Goal: Information Seeking & Learning: Learn about a topic

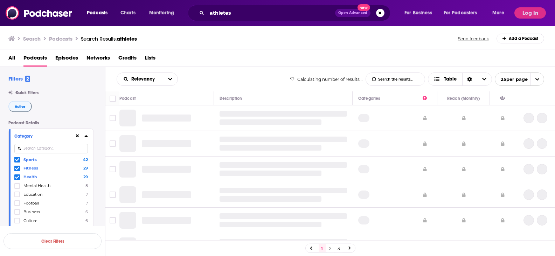
click at [526, 15] on button "Log In" at bounding box center [530, 12] width 32 height 11
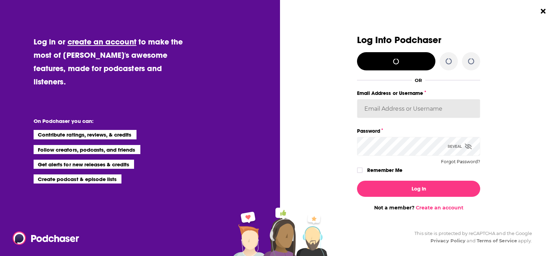
type input "LizDVictoryBelt"
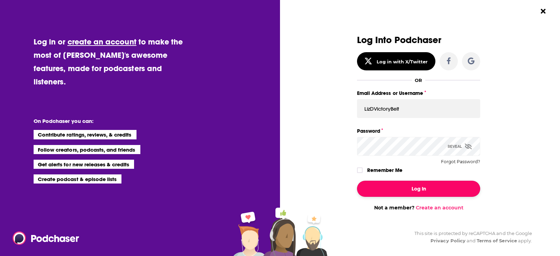
click at [410, 185] on button "Log In" at bounding box center [418, 189] width 123 height 16
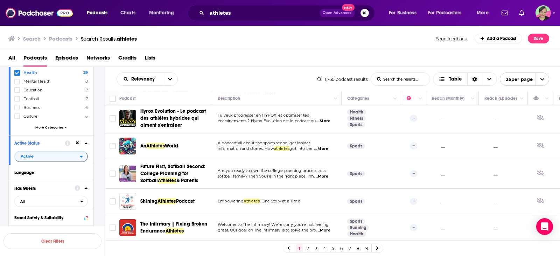
scroll to position [105, 0]
click at [242, 39] on div "Search Podcasts Search Results: athletes Send feedback Add a Podcast Save" at bounding box center [278, 39] width 541 height 10
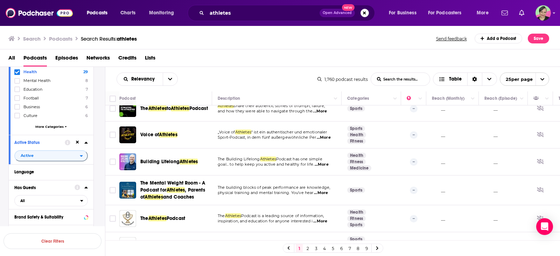
scroll to position [175, 0]
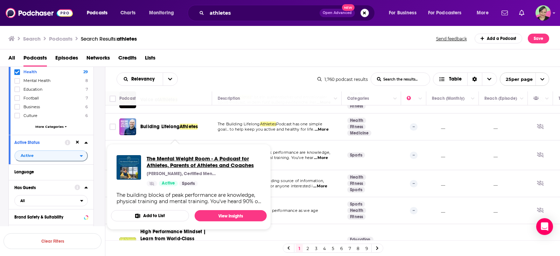
click at [161, 166] on span "The Mental Weight Room - A Podcast for Athletes, Parents of Athletes and Coaches" at bounding box center [204, 161] width 114 height 13
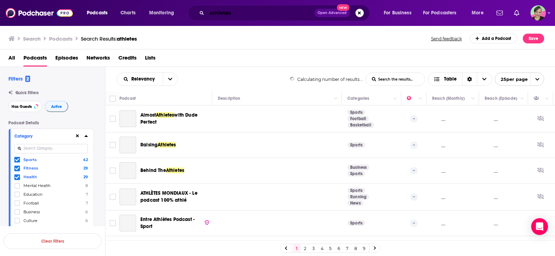
click at [229, 12] on input "athletes" at bounding box center [260, 12] width 107 height 11
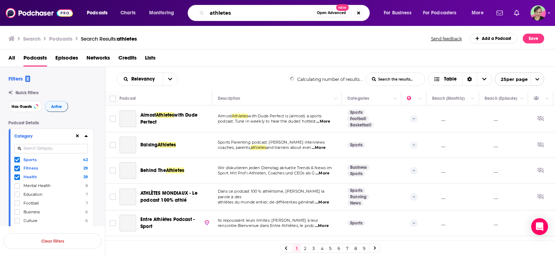
click at [222, 15] on input "athletes" at bounding box center [260, 12] width 107 height 11
click at [236, 15] on input "athletes" at bounding box center [260, 12] width 107 height 11
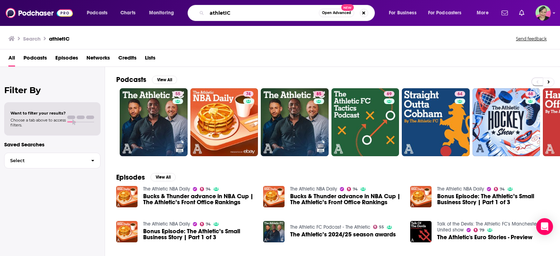
drag, startPoint x: 226, startPoint y: 13, endPoint x: 233, endPoint y: 14, distance: 6.3
click at [232, 13] on input "athletIC" at bounding box center [263, 12] width 112 height 11
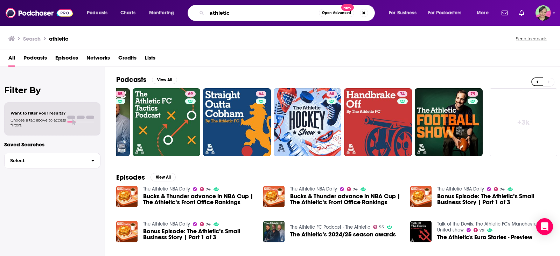
drag, startPoint x: 239, startPoint y: 13, endPoint x: 156, endPoint y: 5, distance: 84.1
click at [156, 5] on div "Podcasts Charts Monitoring athletic Open Advanced New For Business For Podcaste…" at bounding box center [280, 13] width 560 height 26
type input "a"
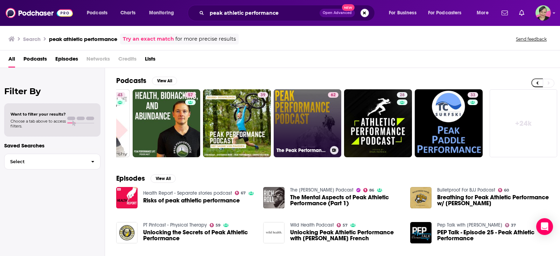
scroll to position [35, 0]
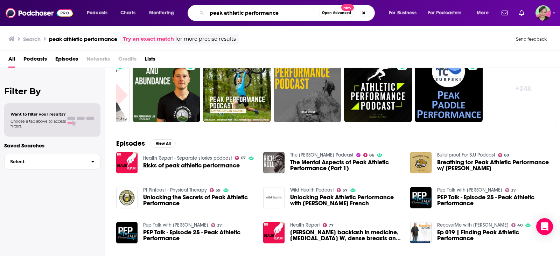
drag, startPoint x: 264, startPoint y: 10, endPoint x: 141, endPoint y: 6, distance: 122.6
click at [141, 6] on div "Podcasts Charts Monitoring peak athletic performance Open Advanced New For Busi…" at bounding box center [288, 13] width 413 height 16
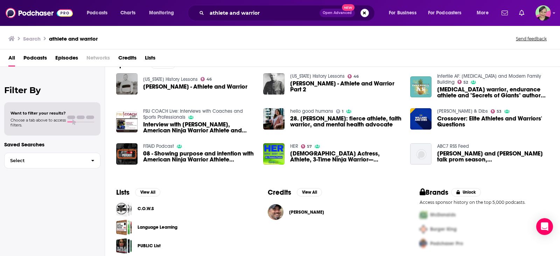
scroll to position [120, 0]
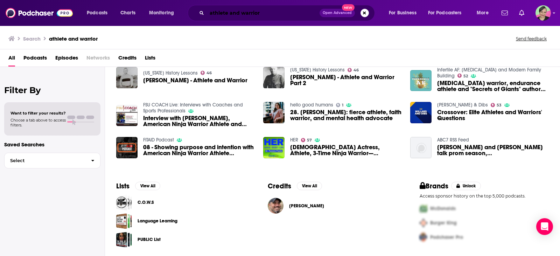
drag, startPoint x: 263, startPoint y: 13, endPoint x: 169, endPoint y: 19, distance: 94.3
click at [169, 19] on div "Podcasts Charts Monitoring athlete and warrior Open Advanced New For Business F…" at bounding box center [288, 13] width 413 height 16
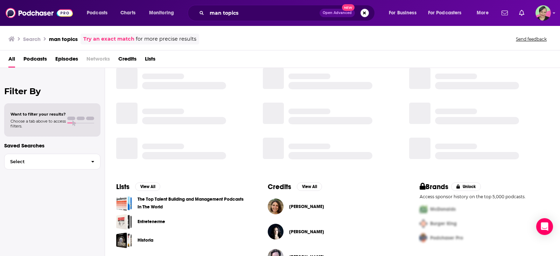
scroll to position [120, 0]
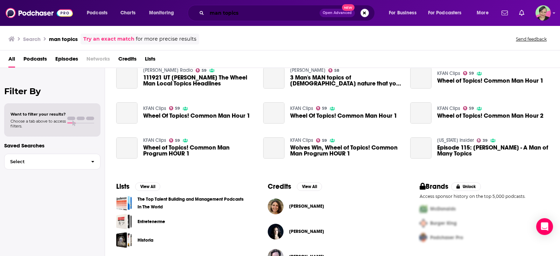
click at [267, 14] on input "man topics" at bounding box center [263, 12] width 113 height 11
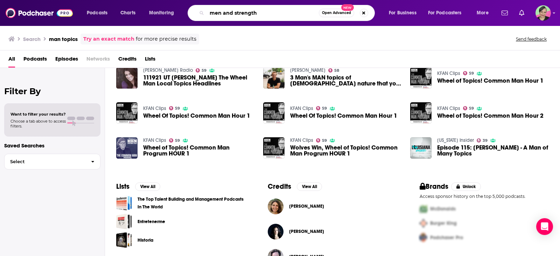
type input "men and strength"
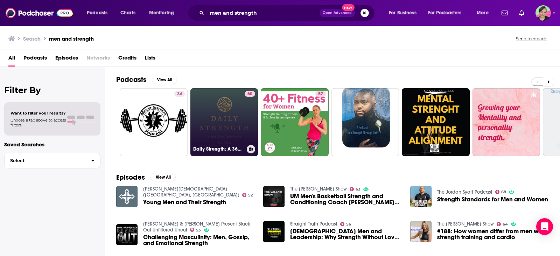
click at [223, 102] on link "60 Daily Strength: A 365-Day Devotional for Men" at bounding box center [224, 122] width 68 height 68
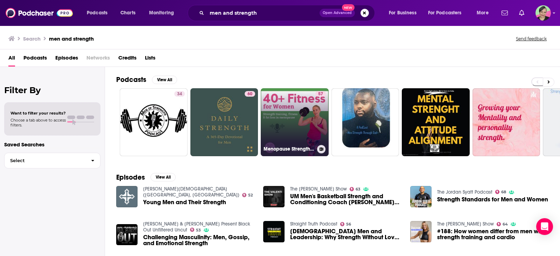
click at [279, 103] on link "57 Menopause Strength Training & Fitness | 40+ Fitness for Women" at bounding box center [295, 122] width 68 height 68
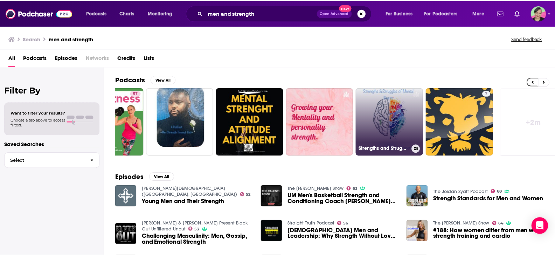
scroll to position [0, 199]
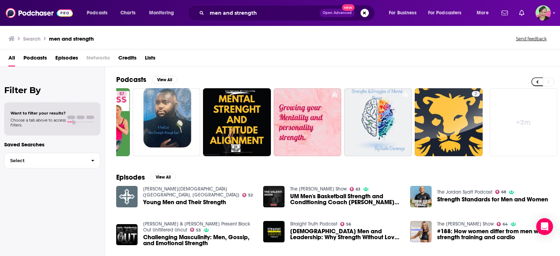
click at [301, 188] on link "The [PERSON_NAME] Show" at bounding box center [318, 189] width 57 height 6
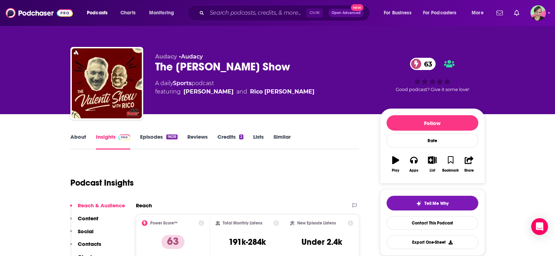
scroll to position [35, 0]
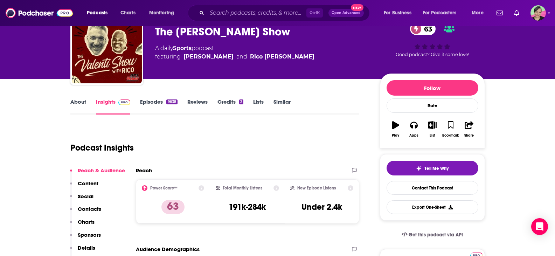
click at [79, 104] on link "About" at bounding box center [78, 106] width 16 height 16
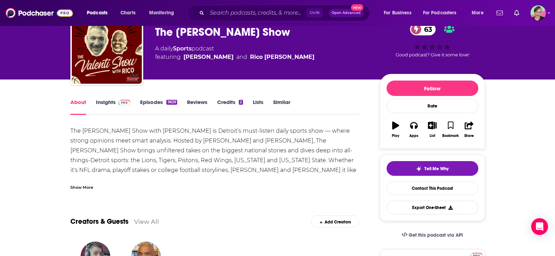
scroll to position [35, 0]
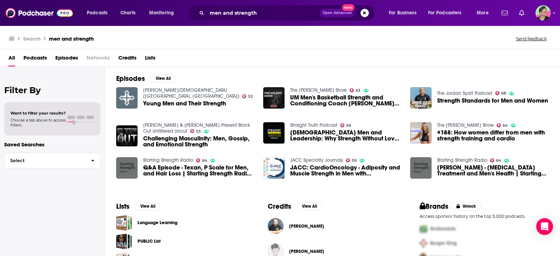
scroll to position [140, 0]
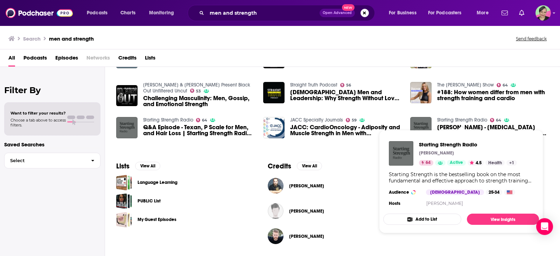
click at [463, 118] on link "Starting Strength Radio" at bounding box center [462, 120] width 50 height 6
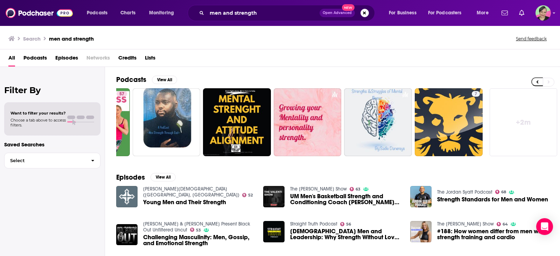
click at [520, 121] on link "+ 2m" at bounding box center [524, 122] width 68 height 68
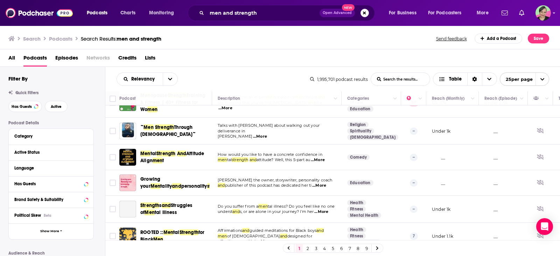
scroll to position [105, 0]
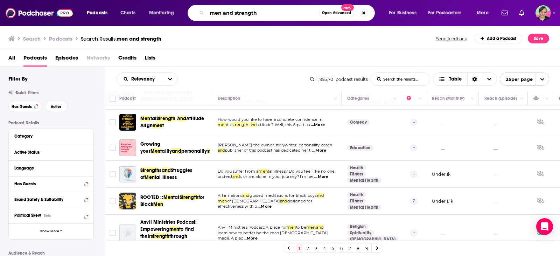
drag, startPoint x: 263, startPoint y: 12, endPoint x: 235, endPoint y: 12, distance: 28.4
click at [235, 12] on input "men and strength" at bounding box center [263, 12] width 112 height 11
type input "men and weights and strength and muscles"
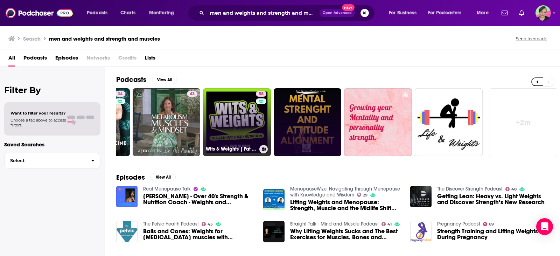
click at [235, 110] on link "58 Wits & Weights | Fat Loss, Nutrition, & Strength Training for Lifters" at bounding box center [237, 122] width 68 height 68
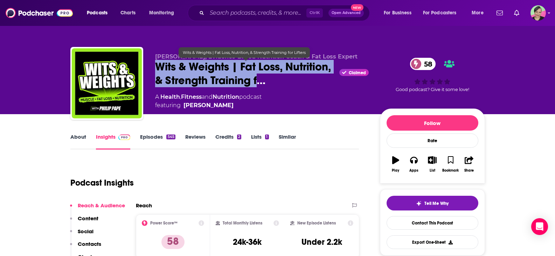
drag, startPoint x: 155, startPoint y: 68, endPoint x: 257, endPoint y: 80, distance: 102.3
click at [257, 80] on span "Wits & Weights | Fat Loss, Nutrition, & Strength Training f…" at bounding box center [246, 73] width 182 height 27
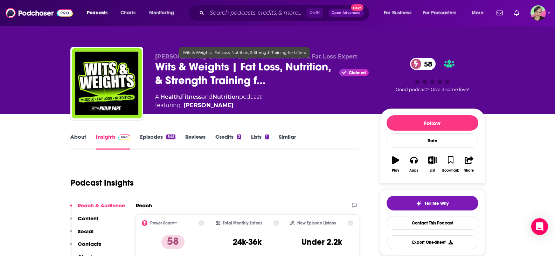
click at [353, 44] on div "[PERSON_NAME], Evidence-Based Nutrition Coach & Fat Loss Expert Wits & Weights …" at bounding box center [277, 77] width 425 height 76
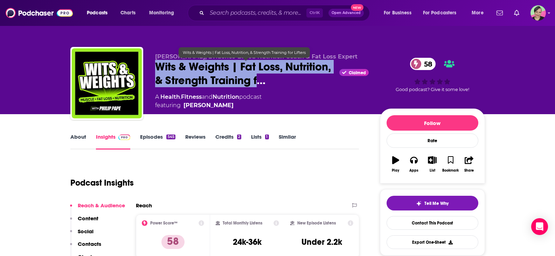
drag, startPoint x: 154, startPoint y: 64, endPoint x: 257, endPoint y: 79, distance: 103.6
click at [257, 79] on div "[PERSON_NAME], Evidence-Based Nutrition Coach & Fat Loss Expert Wits & Weights …" at bounding box center [277, 85] width 414 height 76
copy h2 "Wits & Weights | Fat Loss, Nutrition, & Strength Training f"
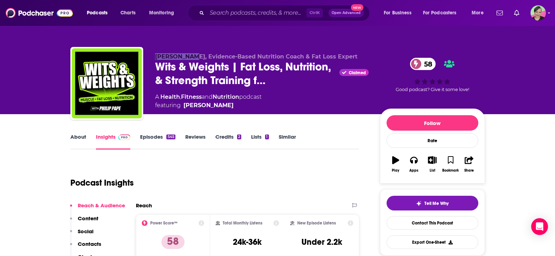
drag, startPoint x: 155, startPoint y: 54, endPoint x: 188, endPoint y: 55, distance: 33.3
click at [189, 55] on span "[PERSON_NAME], Evidence-Based Nutrition Coach & Fat Loss Expert" at bounding box center [256, 56] width 202 height 7
copy span "[PERSON_NAME]"
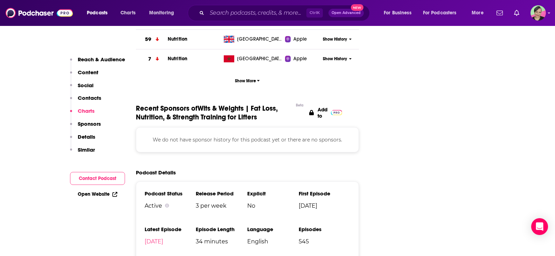
scroll to position [641, 0]
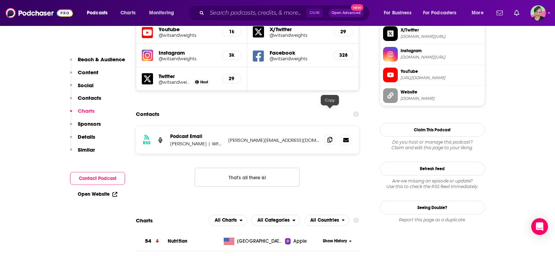
click at [332, 137] on icon at bounding box center [329, 140] width 5 height 6
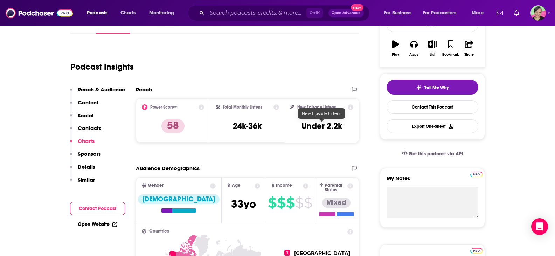
scroll to position [0, 0]
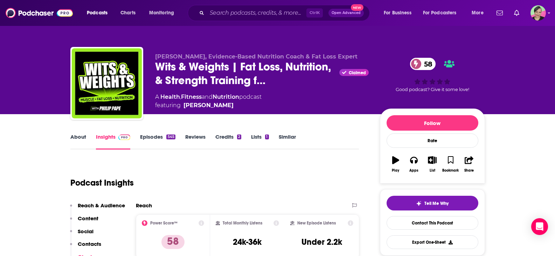
click at [289, 137] on link "Similar" at bounding box center [287, 141] width 17 height 16
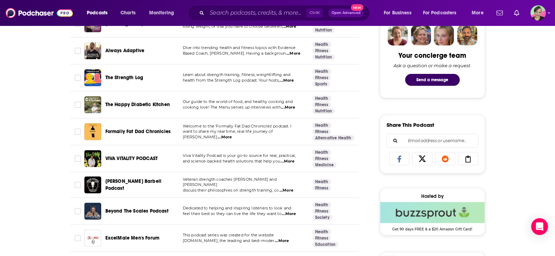
scroll to position [385, 0]
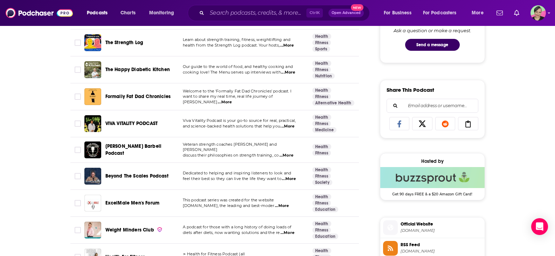
click at [288, 158] on span "...More" at bounding box center [286, 156] width 14 height 6
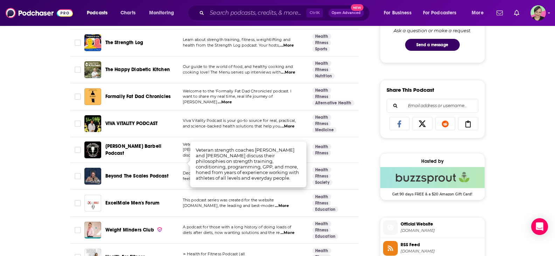
click at [134, 156] on span "[PERSON_NAME] Barbell Podcast" at bounding box center [133, 149] width 56 height 13
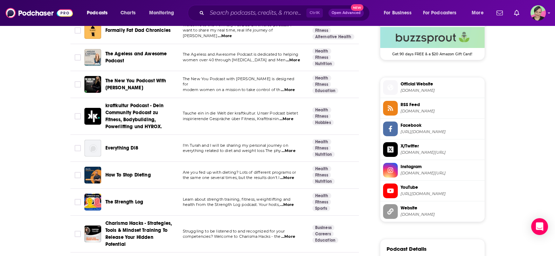
scroll to position [630, 0]
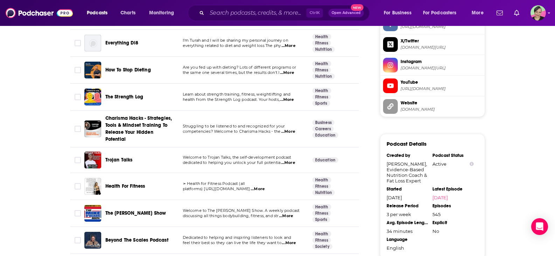
click at [121, 100] on span "The Strength Log" at bounding box center [124, 97] width 38 height 6
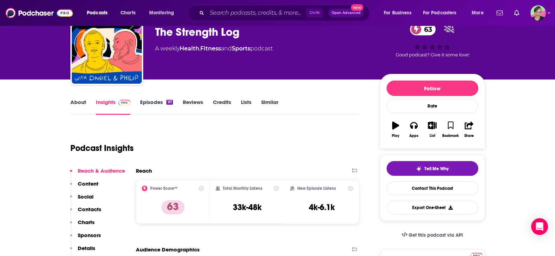
scroll to position [70, 0]
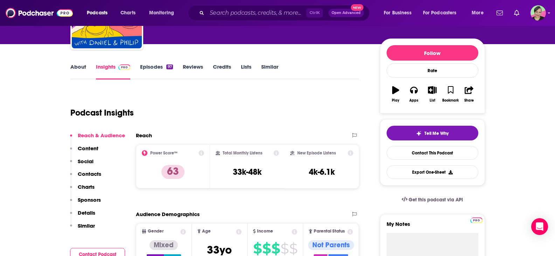
click at [80, 64] on link "About" at bounding box center [78, 71] width 16 height 16
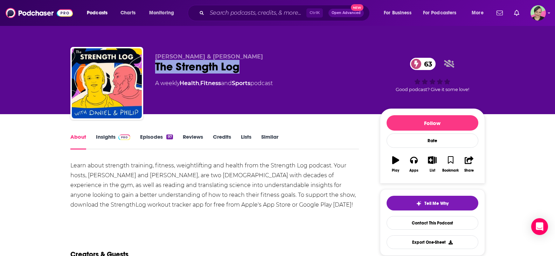
drag, startPoint x: 187, startPoint y: 65, endPoint x: 148, endPoint y: 62, distance: 39.0
click at [148, 62] on div "[PERSON_NAME] & [PERSON_NAME] The Strength Log 63 A weekly Health , Fitness and…" at bounding box center [277, 85] width 414 height 76
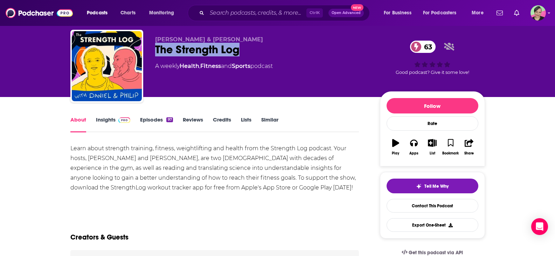
scroll to position [70, 0]
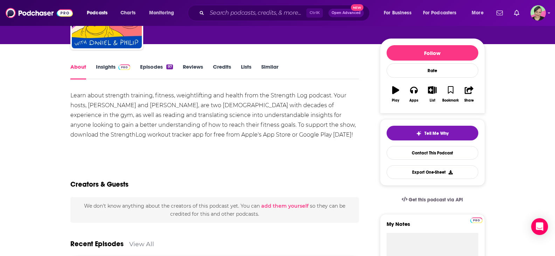
click at [105, 64] on link "Insights" at bounding box center [113, 71] width 35 height 16
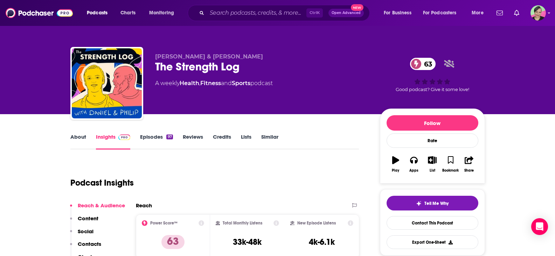
drag, startPoint x: 228, startPoint y: 57, endPoint x: 156, endPoint y: 55, distance: 72.1
click at [156, 55] on p "[PERSON_NAME] & [PERSON_NAME]" at bounding box center [262, 56] width 214 height 7
copy span "[PERSON_NAME] & [PERSON_NAME]"
drag, startPoint x: 446, startPoint y: 224, endPoint x: 326, endPoint y: 154, distance: 138.2
click at [446, 224] on link "Contact This Podcast" at bounding box center [432, 223] width 92 height 14
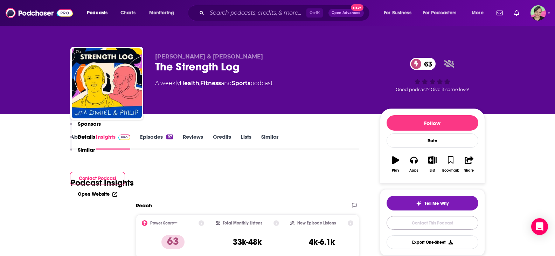
scroll to position [697, 0]
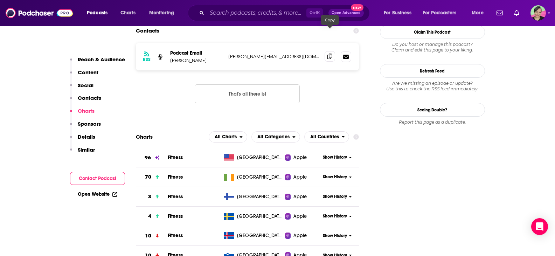
click at [328, 54] on icon at bounding box center [329, 57] width 5 height 6
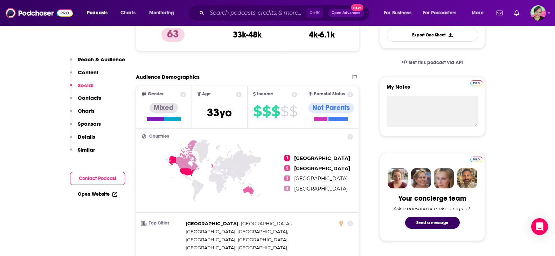
scroll to position [0, 0]
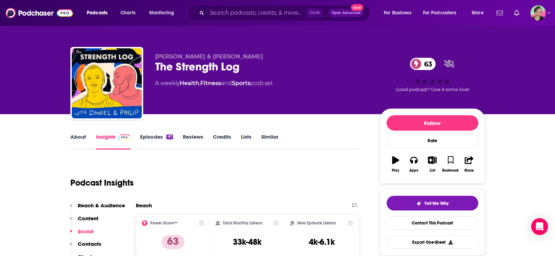
click at [265, 139] on link "Similar" at bounding box center [269, 141] width 17 height 16
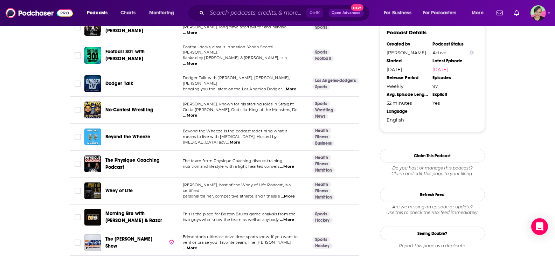
scroll to position [805, 0]
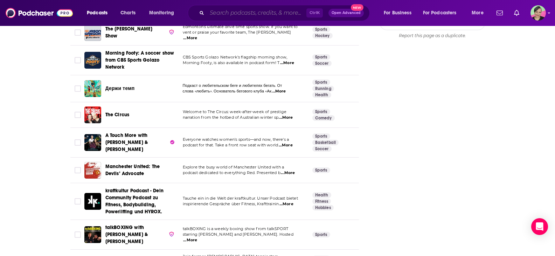
click at [236, 11] on input "Search podcasts, credits, & more..." at bounding box center [256, 12] width 99 height 11
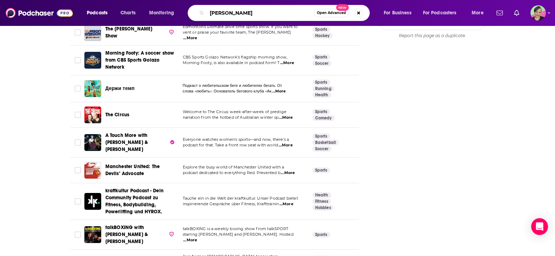
type input "[PERSON_NAME]"
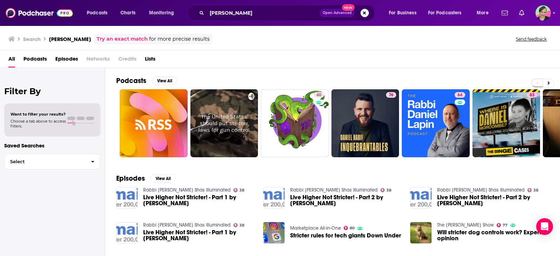
click at [354, 65] on div "All Podcasts Episodes Networks Credits Lists" at bounding box center [281, 60] width 546 height 14
click at [462, 72] on div "Podcasts View All 40 76 64 83 32 71 + 22k" at bounding box center [338, 117] width 444 height 98
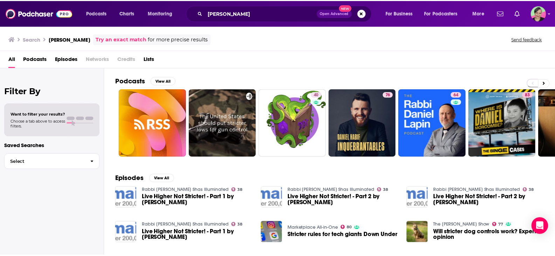
scroll to position [0, 199]
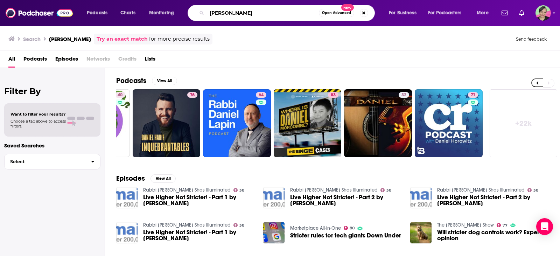
drag, startPoint x: 241, startPoint y: 9, endPoint x: 195, endPoint y: 8, distance: 46.2
click at [197, 7] on div "[PERSON_NAME] stricter Open Advanced New" at bounding box center [281, 13] width 187 height 16
type input "the strength log"
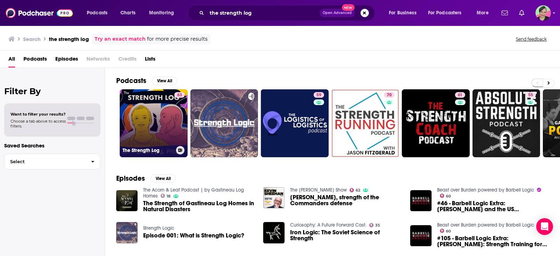
click at [163, 123] on link "63 The Strength Log" at bounding box center [154, 123] width 68 height 68
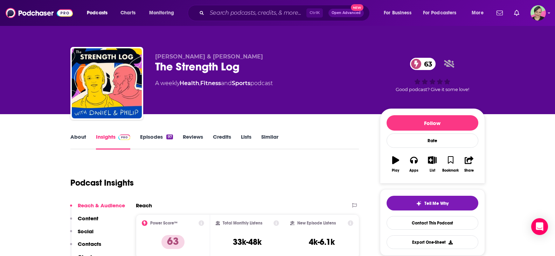
scroll to position [35, 0]
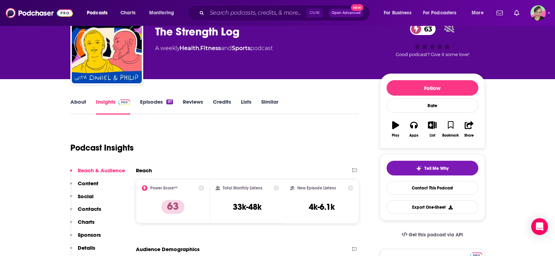
click at [157, 103] on link "Episodes 97" at bounding box center [156, 106] width 33 height 16
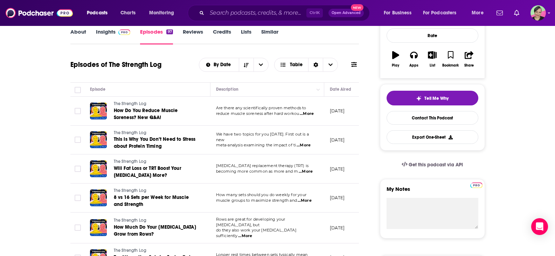
scroll to position [140, 0]
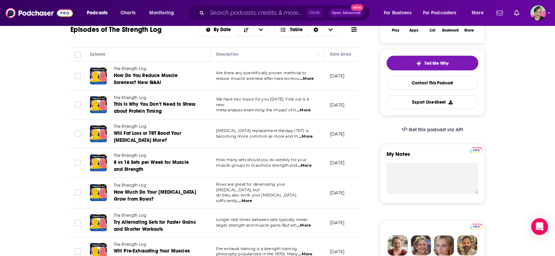
click at [308, 76] on span "...More" at bounding box center [307, 79] width 14 height 6
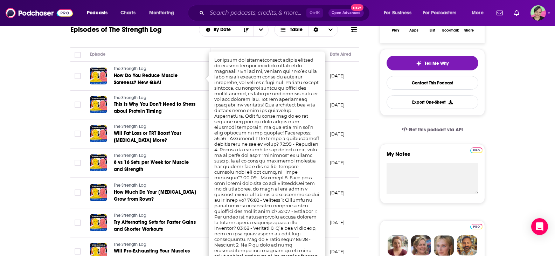
scroll to position [210, 0]
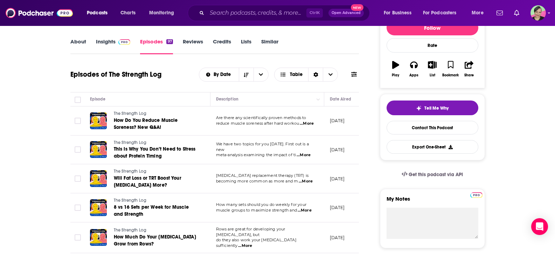
scroll to position [35, 0]
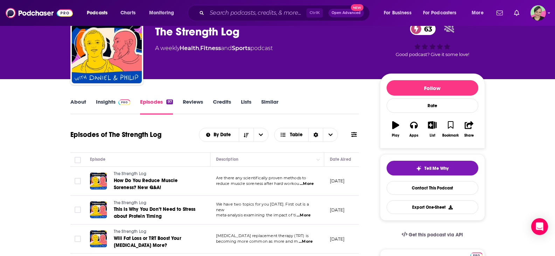
click at [354, 133] on icon at bounding box center [354, 134] width 6 height 5
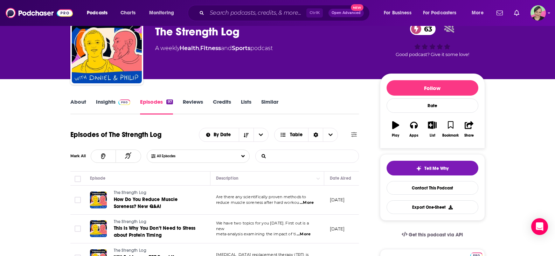
click at [308, 154] on input "List Search Input" at bounding box center [292, 156] width 73 height 13
type input "u"
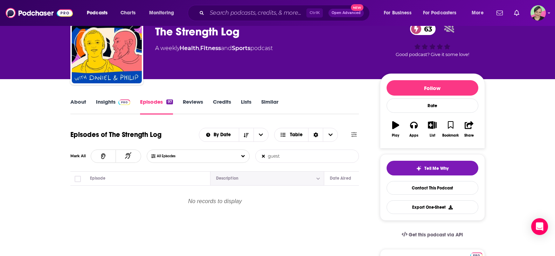
scroll to position [70, 0]
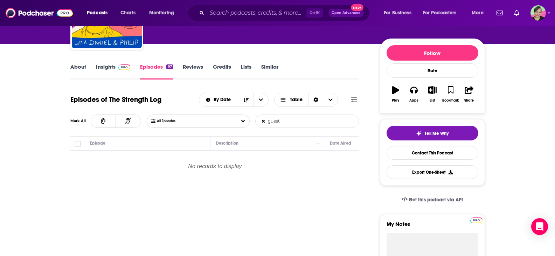
type input "guest"
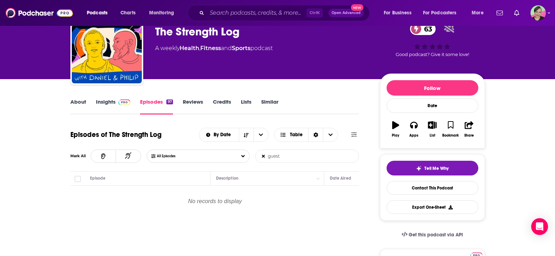
click at [270, 104] on link "Similar" at bounding box center [269, 106] width 17 height 16
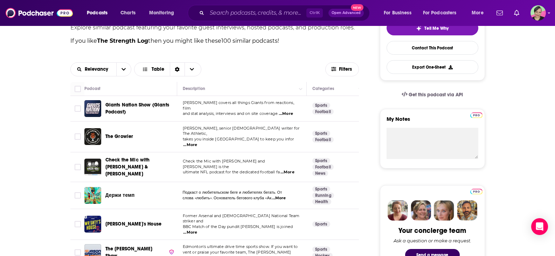
scroll to position [105, 0]
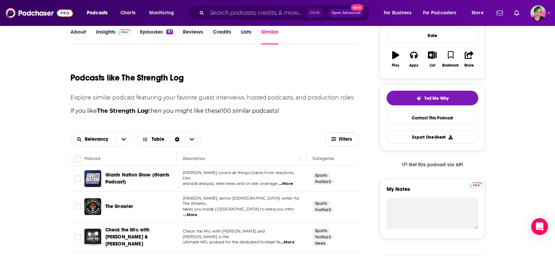
click at [348, 140] on span "Filters" at bounding box center [346, 139] width 14 height 5
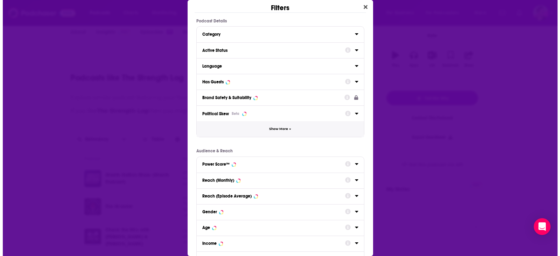
scroll to position [0, 0]
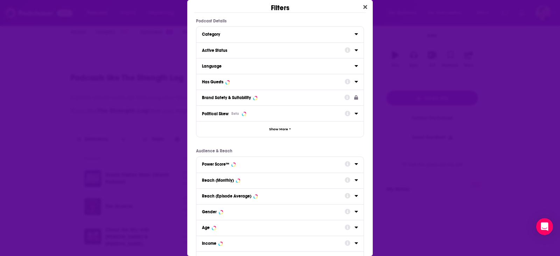
click at [0, 50] on div "Filters Podcast Details Category Active Status Language Has Guests Brand Safety…" at bounding box center [280, 128] width 560 height 256
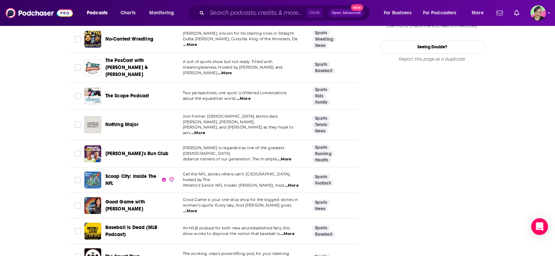
scroll to position [910, 0]
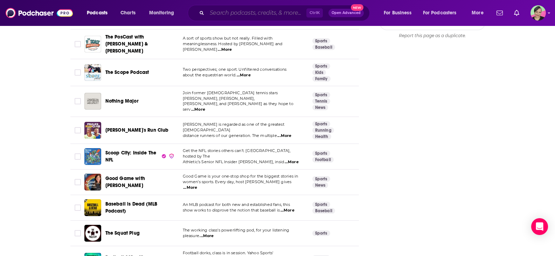
click at [234, 9] on input "Search podcasts, credits, & more..." at bounding box center [256, 12] width 99 height 11
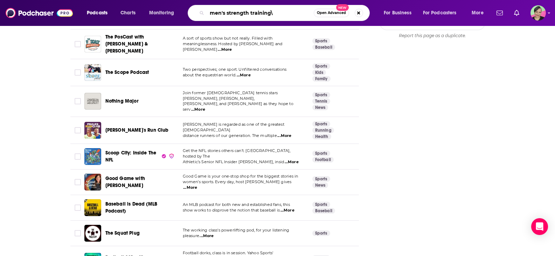
type input "men's strength training"
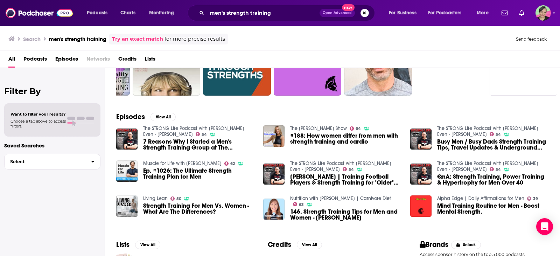
scroll to position [70, 0]
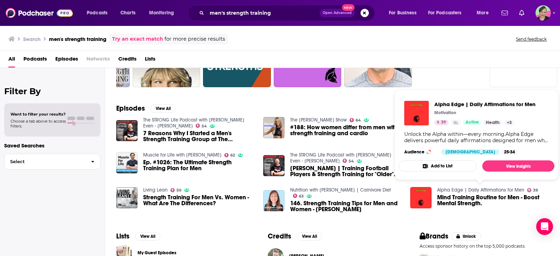
click at [456, 190] on link "Alpha Edge | Daily Affirmations for Men" at bounding box center [480, 190] width 87 height 6
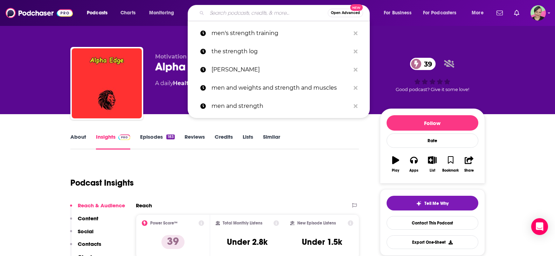
click at [239, 10] on input "Search podcasts, credits, & more..." at bounding box center [267, 12] width 121 height 11
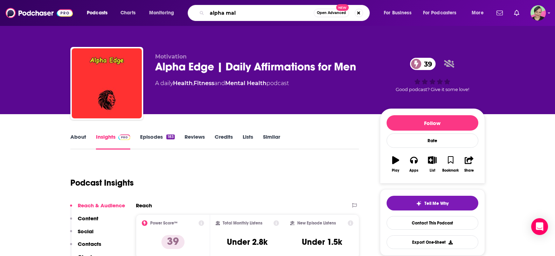
type input "alpha [DEMOGRAPHIC_DATA]"
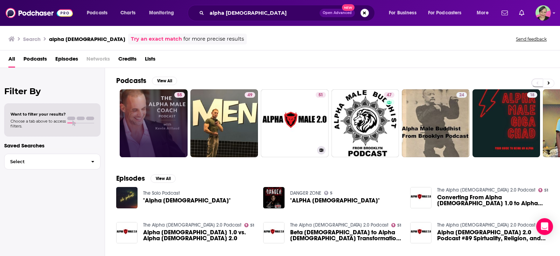
click at [160, 124] on link "55" at bounding box center [154, 123] width 68 height 68
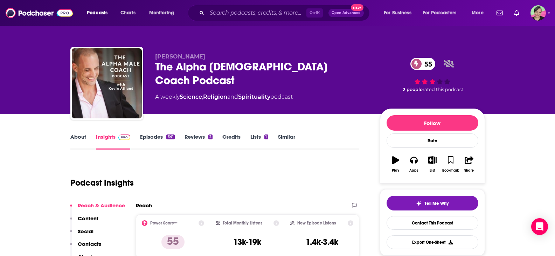
click at [76, 137] on link "About" at bounding box center [78, 141] width 16 height 16
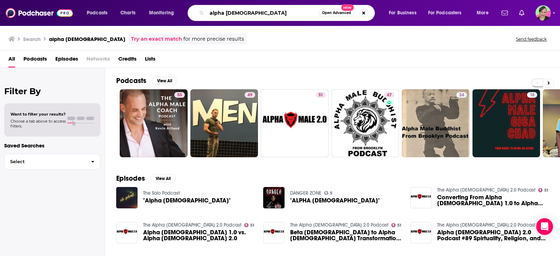
drag, startPoint x: 241, startPoint y: 13, endPoint x: 166, endPoint y: 5, distance: 75.0
click at [166, 5] on div "Podcasts Charts Monitoring alpha [DEMOGRAPHIC_DATA] Open Advanced New For Busin…" at bounding box center [288, 13] width 413 height 16
type input "weight training"
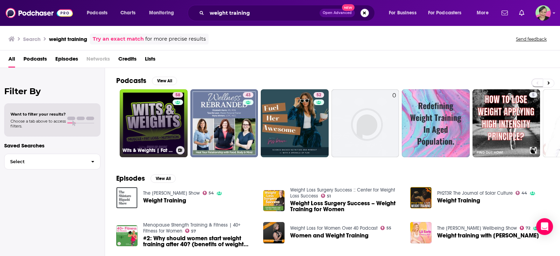
click at [160, 111] on link "58 Wits & Weights | Fat Loss, Nutrition, & Strength Training for Lifters" at bounding box center [154, 123] width 68 height 68
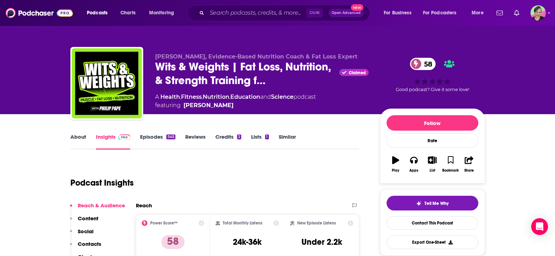
click at [286, 135] on link "Similar" at bounding box center [287, 141] width 17 height 16
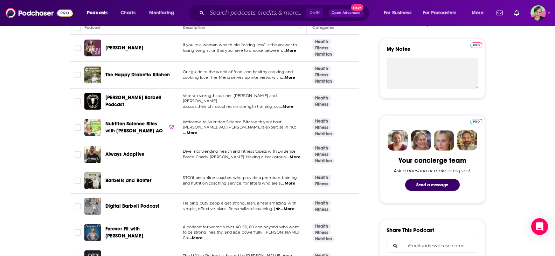
scroll to position [350, 0]
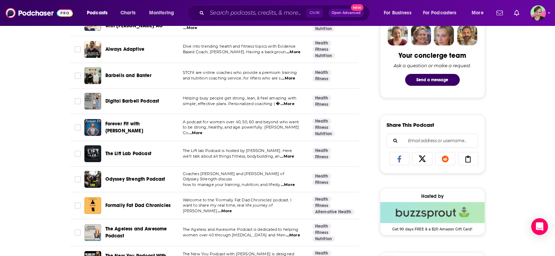
click at [116, 52] on span "Always Adaptive" at bounding box center [124, 49] width 39 height 6
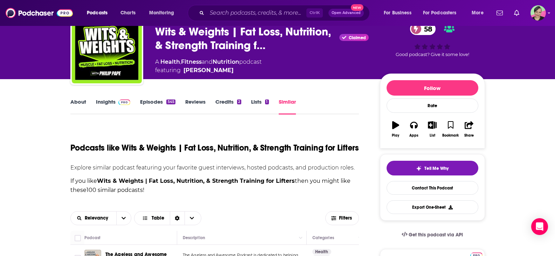
scroll to position [140, 0]
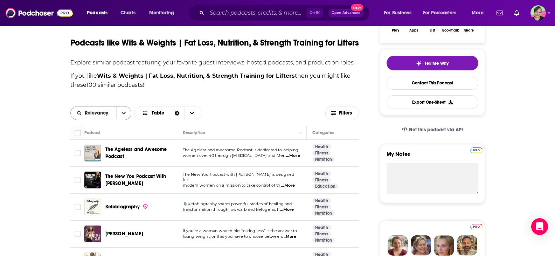
click at [122, 120] on button "open menu" at bounding box center [123, 112] width 15 height 13
click at [99, 163] on span "Power Score" at bounding box center [104, 161] width 41 height 4
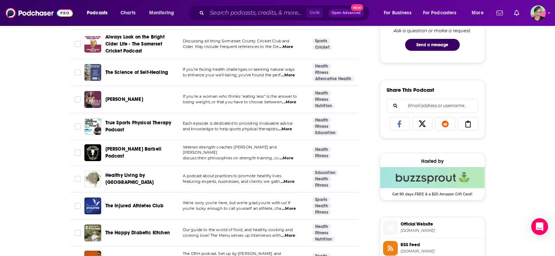
scroll to position [420, 0]
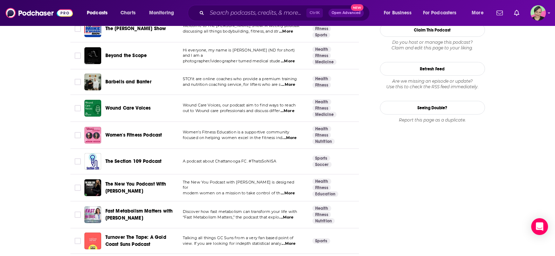
scroll to position [910, 0]
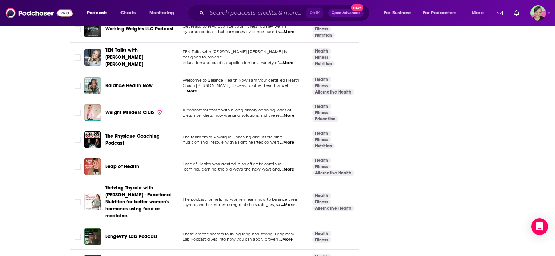
scroll to position [1435, 0]
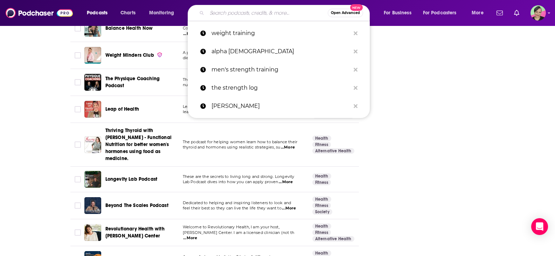
click at [224, 10] on input "Search podcasts, credits, & more..." at bounding box center [267, 12] width 121 height 11
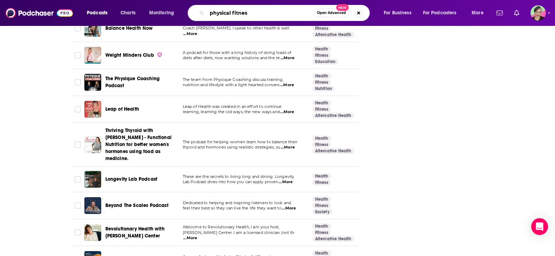
type input "physical fitness"
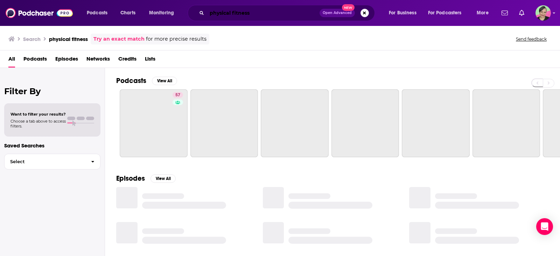
click at [254, 11] on input "physical fitness" at bounding box center [263, 12] width 113 height 11
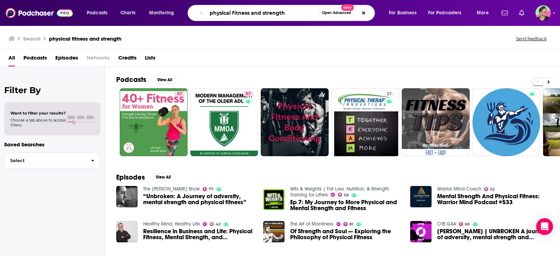
drag, startPoint x: 233, startPoint y: 13, endPoint x: 262, endPoint y: 13, distance: 29.1
click at [262, 13] on input "physical fitness and strength" at bounding box center [263, 12] width 112 height 11
type input "physical strength"
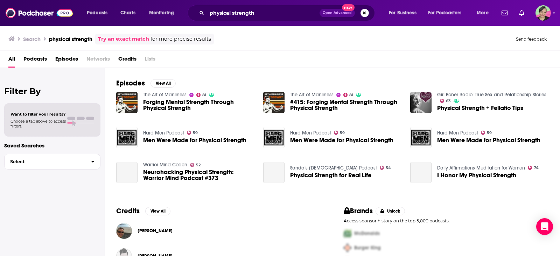
scroll to position [105, 0]
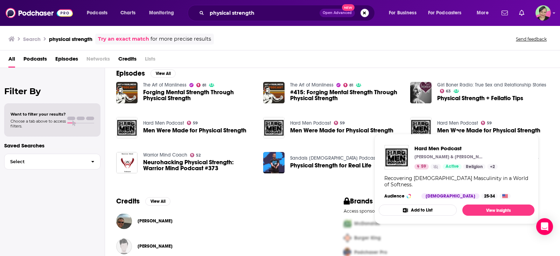
click at [462, 122] on link "Hard Men Podcast" at bounding box center [457, 123] width 41 height 6
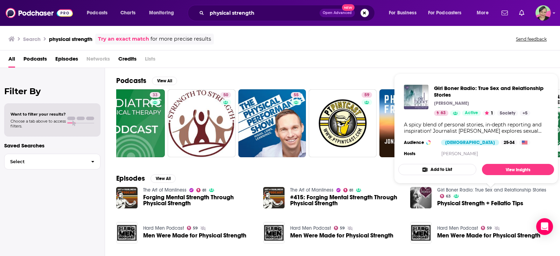
scroll to position [0, 199]
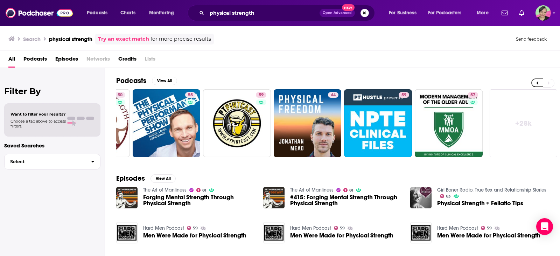
click at [460, 69] on div "Podcasts View All 27 33 50 55 59 44 59 57 + 28k" at bounding box center [338, 117] width 444 height 98
click at [517, 124] on link "+ 28k" at bounding box center [524, 123] width 68 height 68
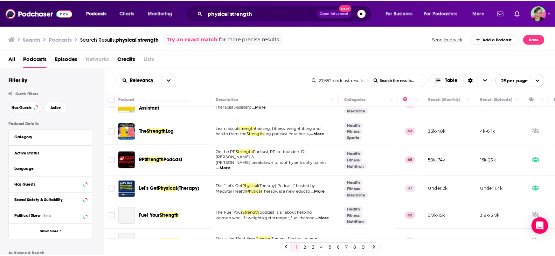
scroll to position [420, 0]
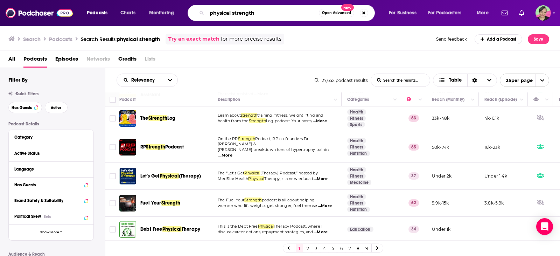
drag, startPoint x: 254, startPoint y: 13, endPoint x: 200, endPoint y: 26, distance: 56.3
click at [206, 13] on div "physical strength Open Advanced New" at bounding box center [281, 13] width 187 height 16
type input "strength"
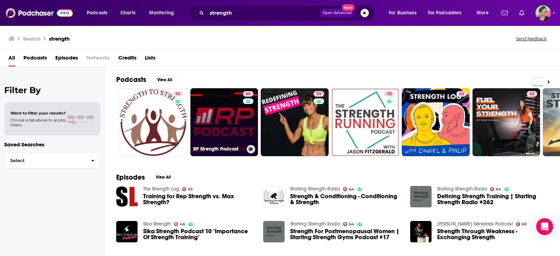
click at [235, 105] on link "65 RP Strength Podcast" at bounding box center [224, 122] width 68 height 68
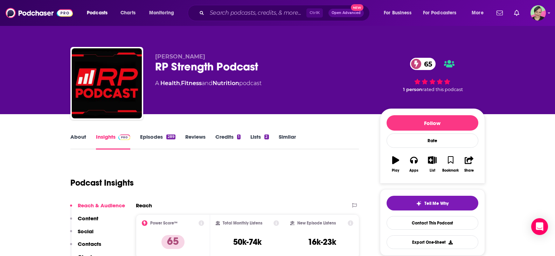
scroll to position [70, 0]
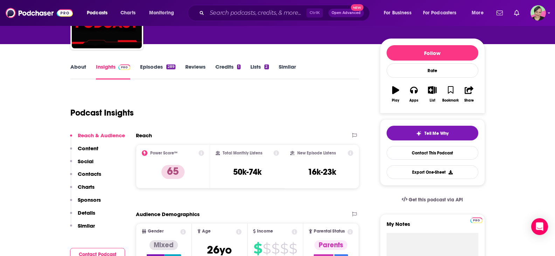
click at [76, 65] on link "About" at bounding box center [78, 71] width 16 height 16
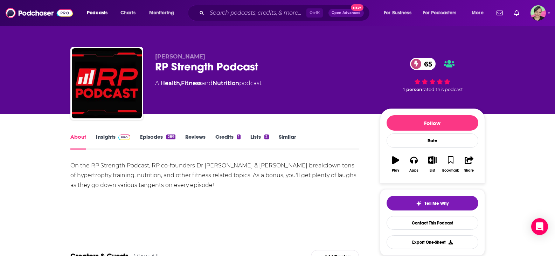
click at [101, 133] on link "Insights" at bounding box center [113, 141] width 35 height 16
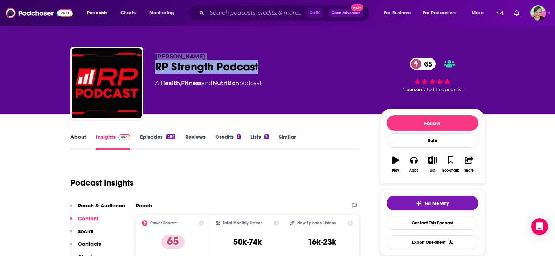
drag, startPoint x: 279, startPoint y: 70, endPoint x: 148, endPoint y: 54, distance: 131.6
click at [148, 54] on div "Nick Shaw RP Strength Podcast 65 A Health , Fitness and Nutrition podcast 65 1 …" at bounding box center [277, 85] width 414 height 76
copy div "Nick Shaw RP Strength Podcast"
click at [79, 138] on link "About" at bounding box center [78, 141] width 16 height 16
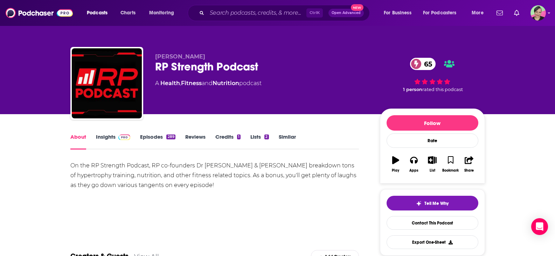
click at [108, 136] on link "Insights" at bounding box center [113, 141] width 35 height 16
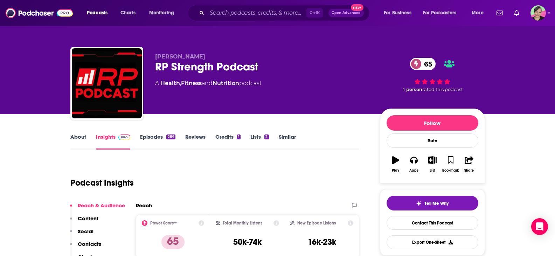
click at [79, 135] on link "About" at bounding box center [78, 141] width 16 height 16
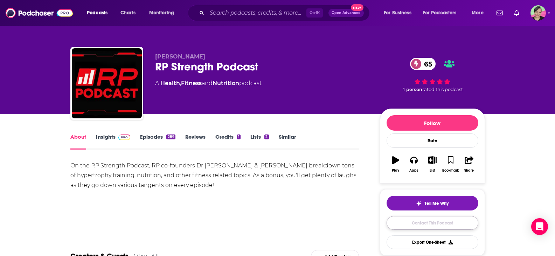
click at [440, 226] on link "Contact This Podcast" at bounding box center [432, 223] width 92 height 14
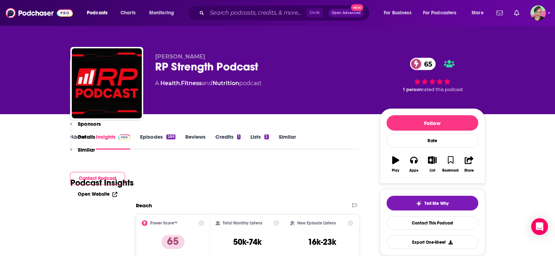
scroll to position [713, 0]
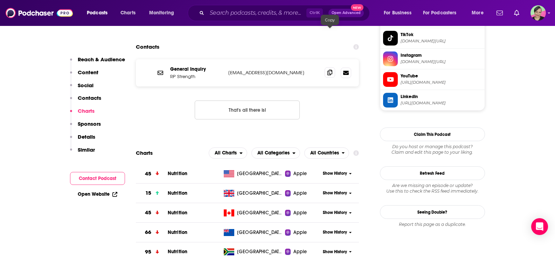
click at [332, 70] on icon at bounding box center [329, 73] width 5 height 6
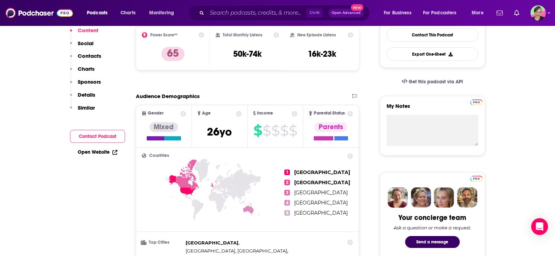
scroll to position [0, 0]
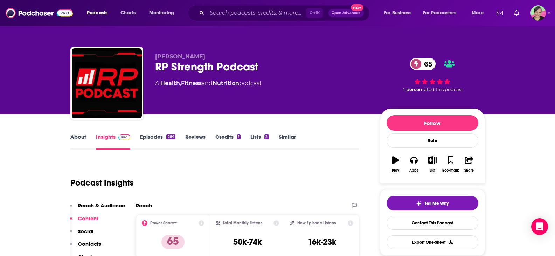
click at [156, 140] on link "Episodes 289" at bounding box center [157, 141] width 35 height 16
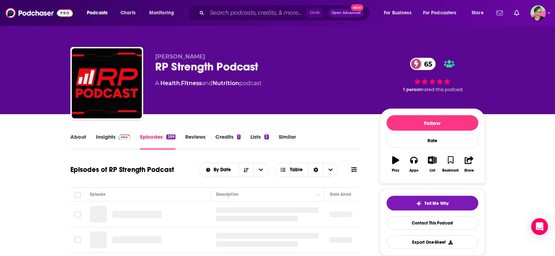
click at [82, 138] on link "About" at bounding box center [78, 141] width 16 height 16
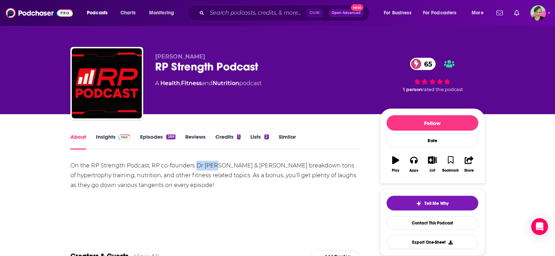
click at [218, 166] on div "On the RP Strength Podcast, RP co-founders Dr Mike & Nick Shaw breakdown tons o…" at bounding box center [214, 175] width 289 height 29
